Goal: Task Accomplishment & Management: Manage account settings

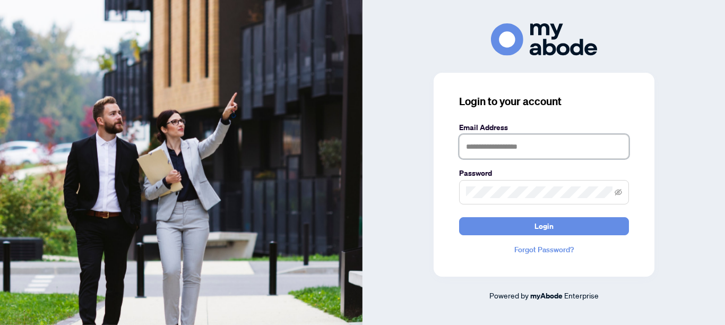
click at [469, 145] on input "text" at bounding box center [544, 146] width 170 height 24
click at [465, 145] on input "text" at bounding box center [544, 146] width 170 height 24
click at [467, 162] on form "Email Address Password Login" at bounding box center [544, 178] width 170 height 114
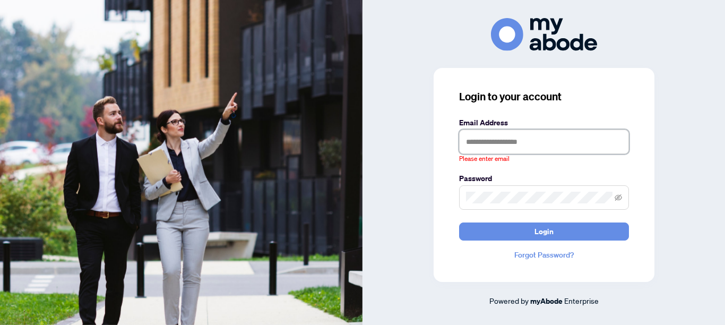
click at [471, 145] on input "text" at bounding box center [544, 141] width 170 height 24
type input "**********"
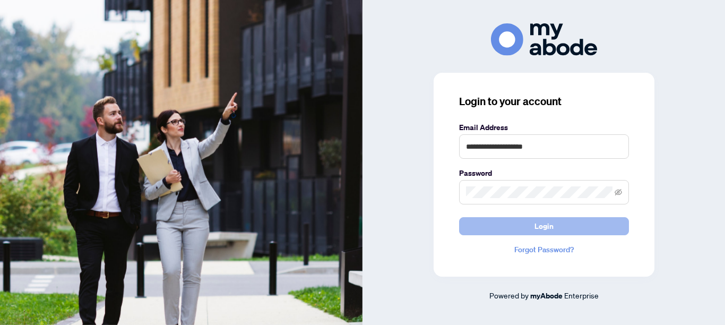
click at [555, 226] on button "Login" at bounding box center [544, 226] width 170 height 18
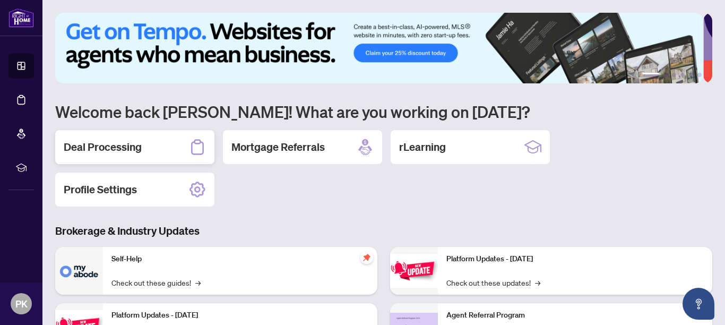
click at [124, 147] on h2 "Deal Processing" at bounding box center [103, 147] width 78 height 15
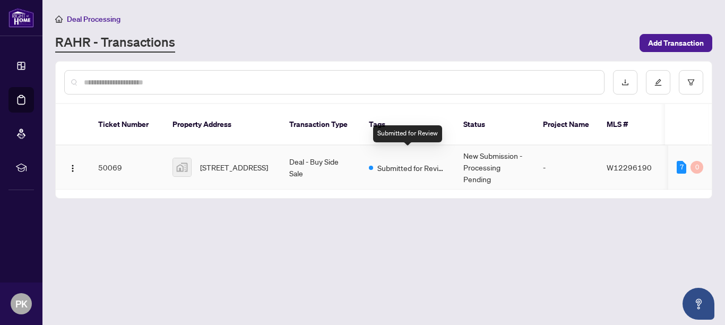
click at [401, 162] on span "Submitted for Review" at bounding box center [411, 168] width 69 height 12
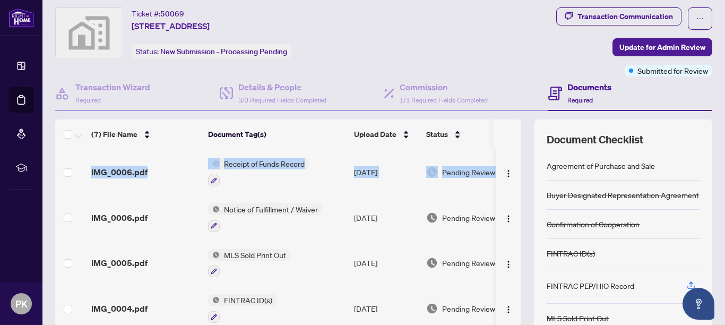
drag, startPoint x: 508, startPoint y: 154, endPoint x: 505, endPoint y: 136, distance: 18.2
click at [505, 136] on div "(7) File Name Document Tag(s) Upload Date Status IMG_0006.pdf Receipt of Funds …" at bounding box center [288, 223] width 466 height 209
click at [518, 133] on th at bounding box center [519, 134] width 3 height 30
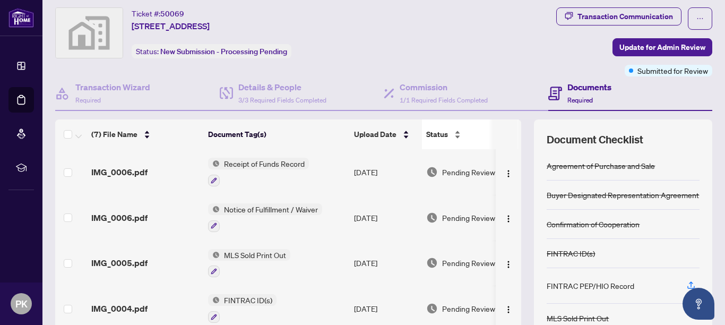
click at [439, 135] on span "Status" at bounding box center [437, 134] width 22 height 12
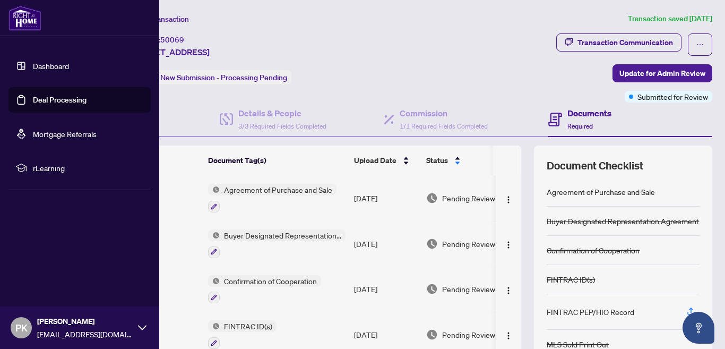
click at [141, 324] on icon at bounding box center [142, 327] width 8 height 8
click at [43, 264] on span "Logout" at bounding box center [43, 264] width 24 height 17
